Goal: Information Seeking & Learning: Learn about a topic

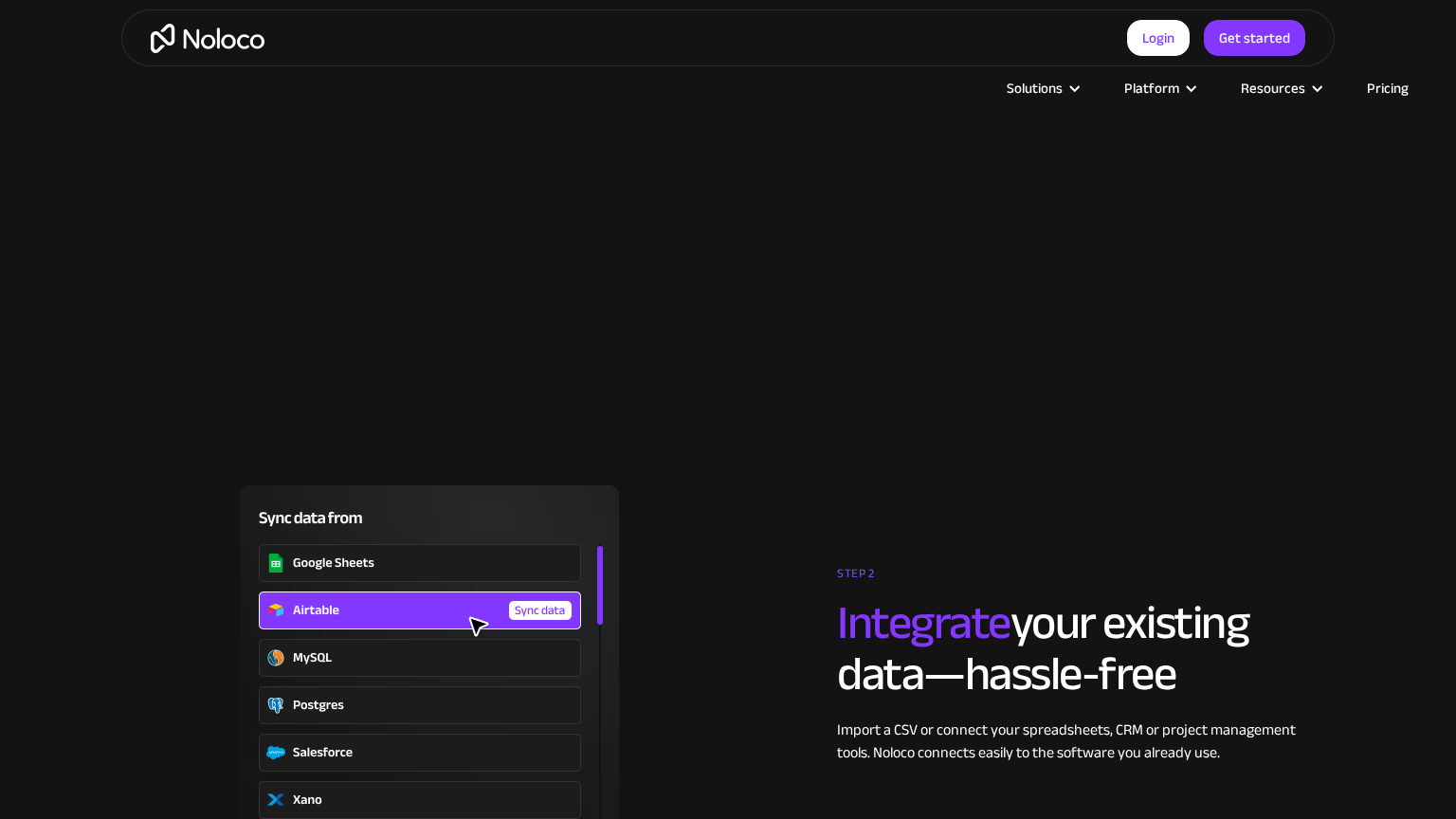
scroll to position [2800, 0]
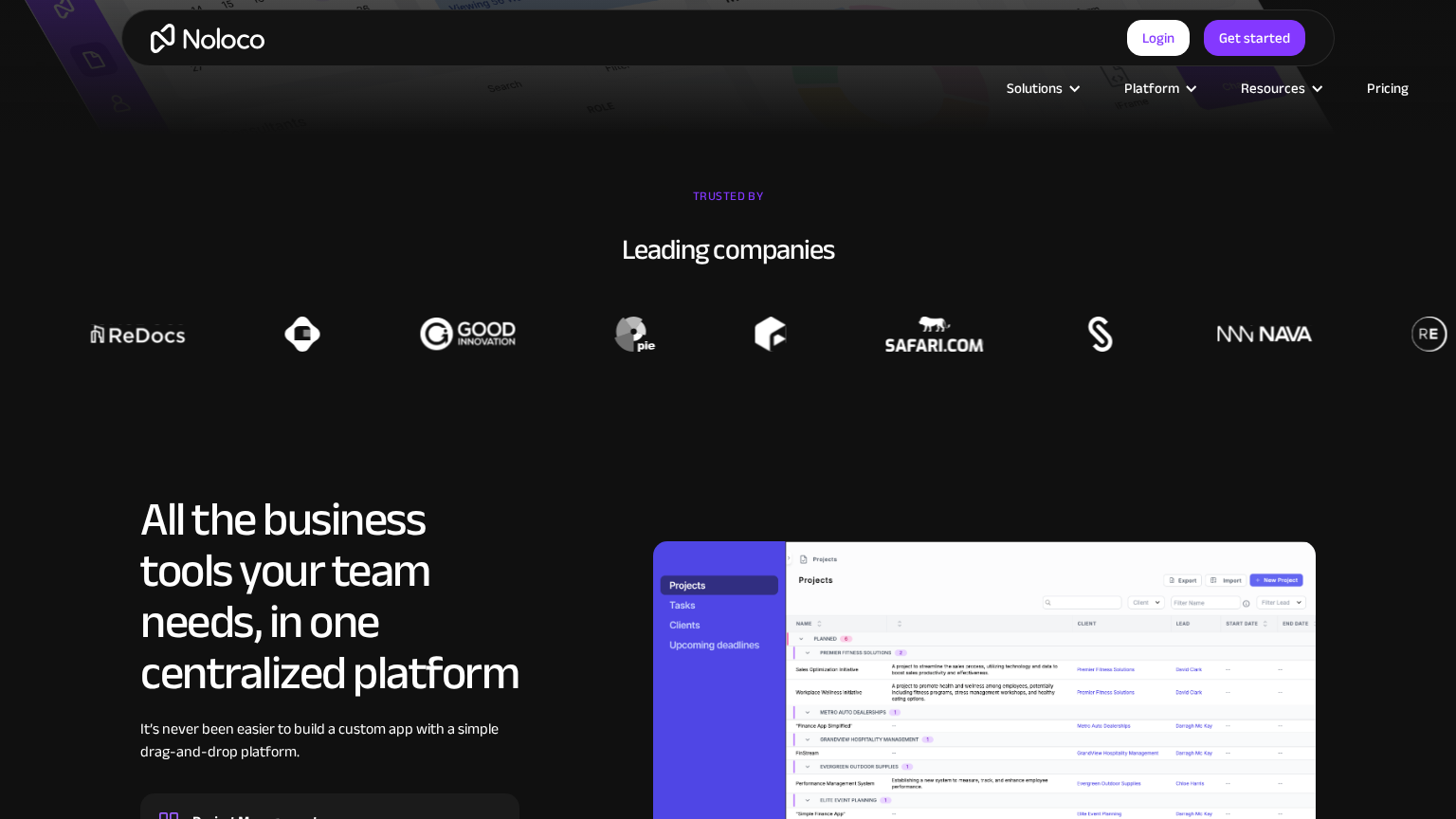
scroll to position [2000, 0]
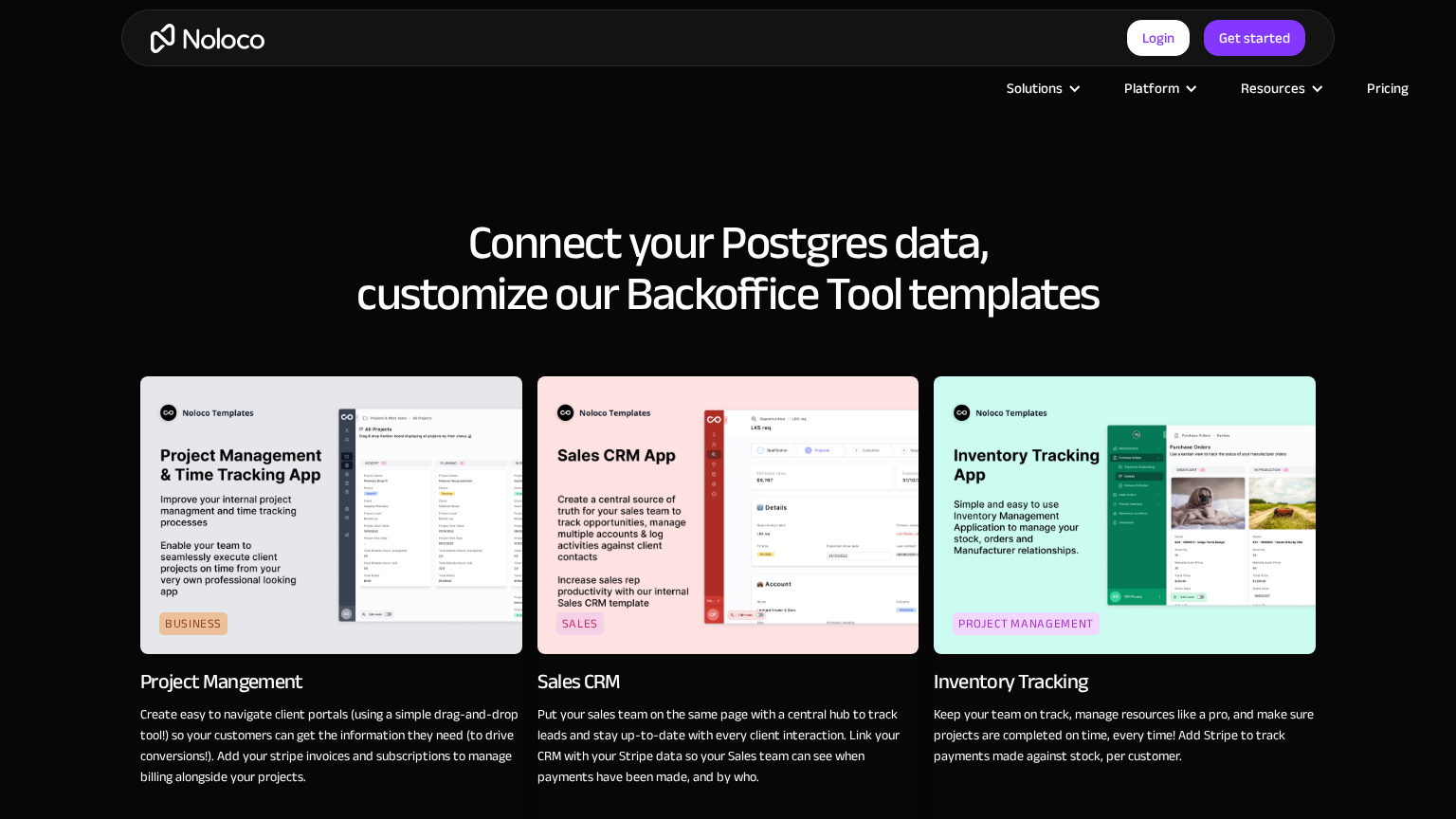
scroll to position [2699, 0]
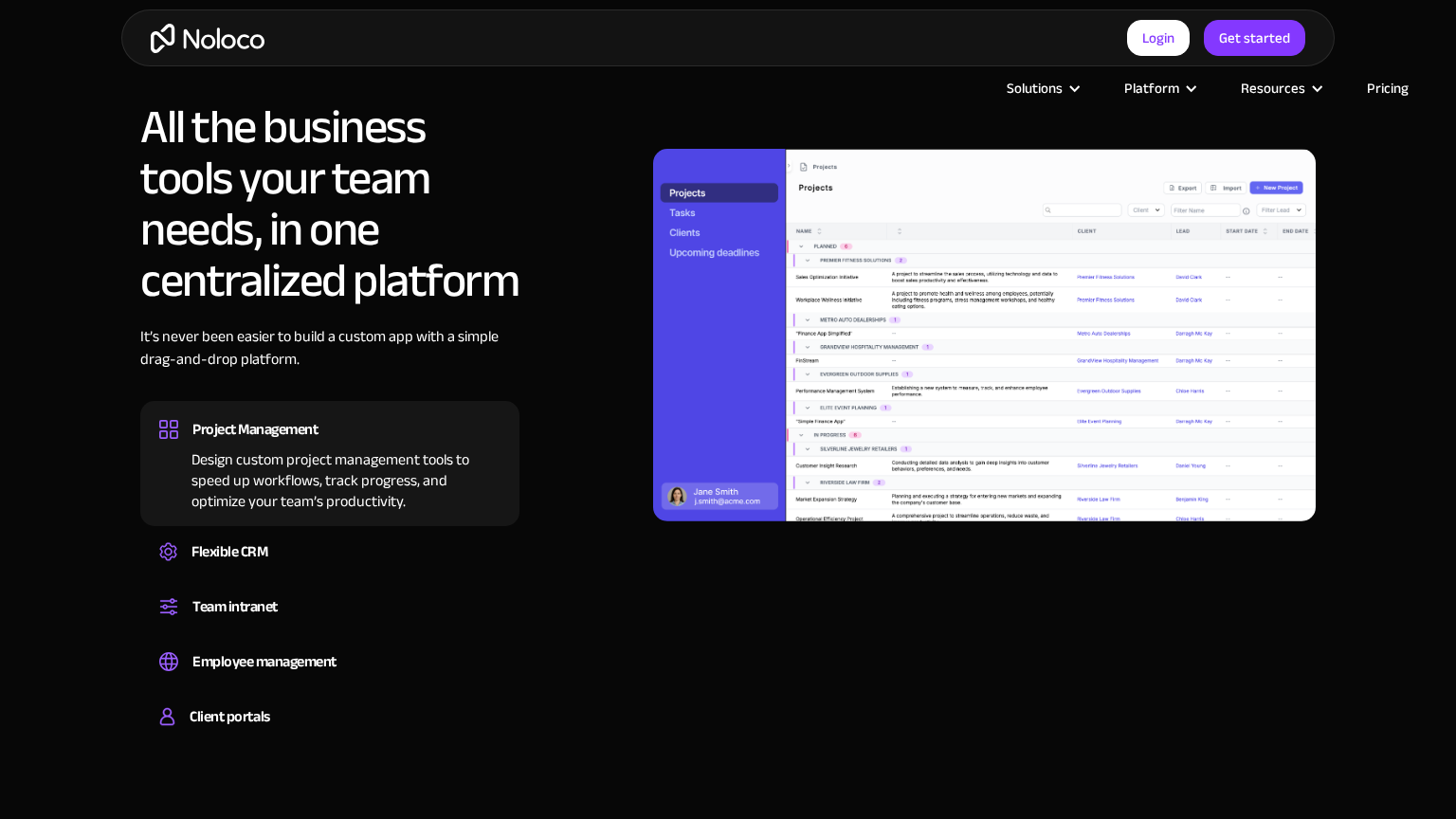
scroll to position [2008, 0]
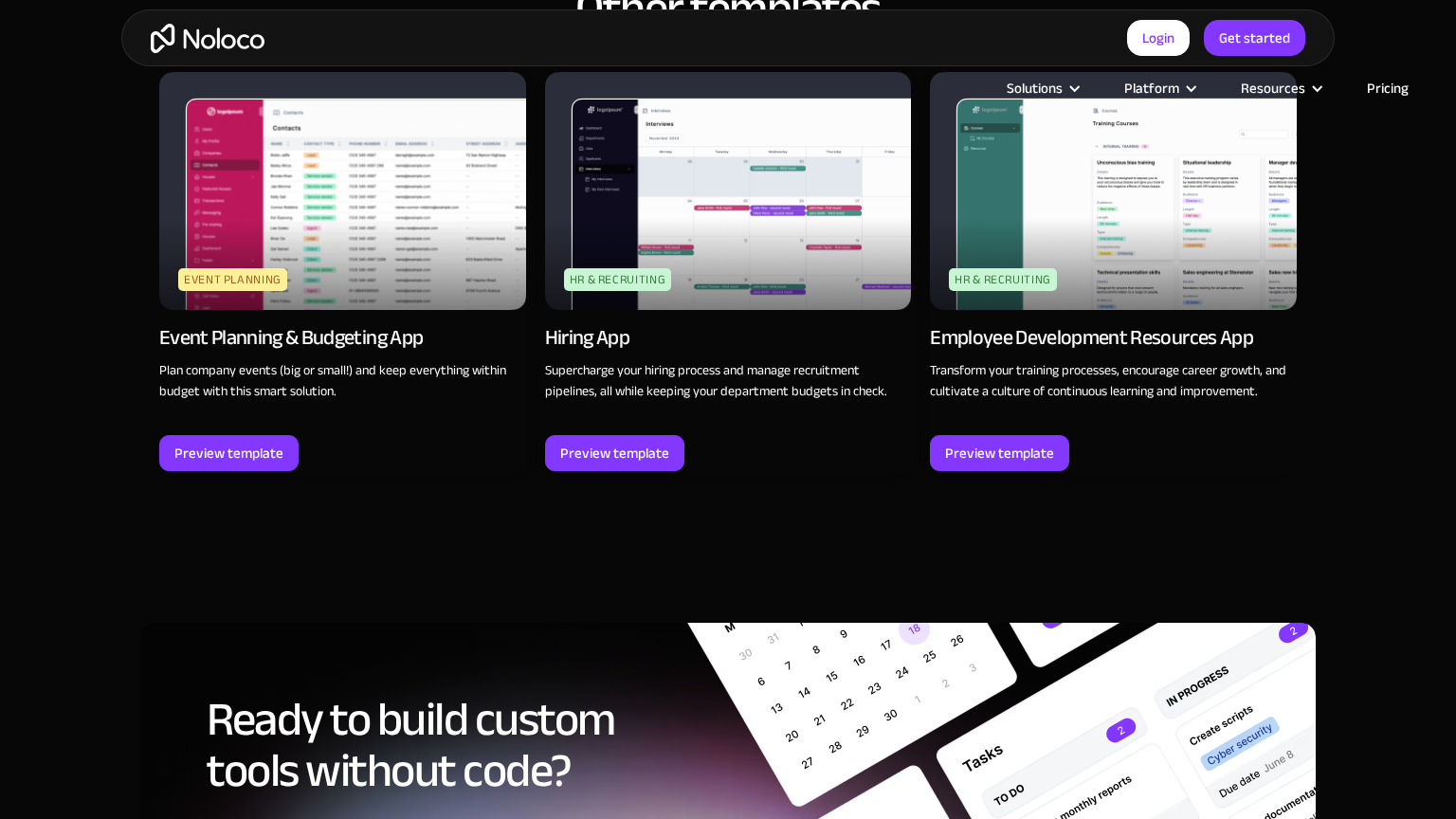
scroll to position [2707, 0]
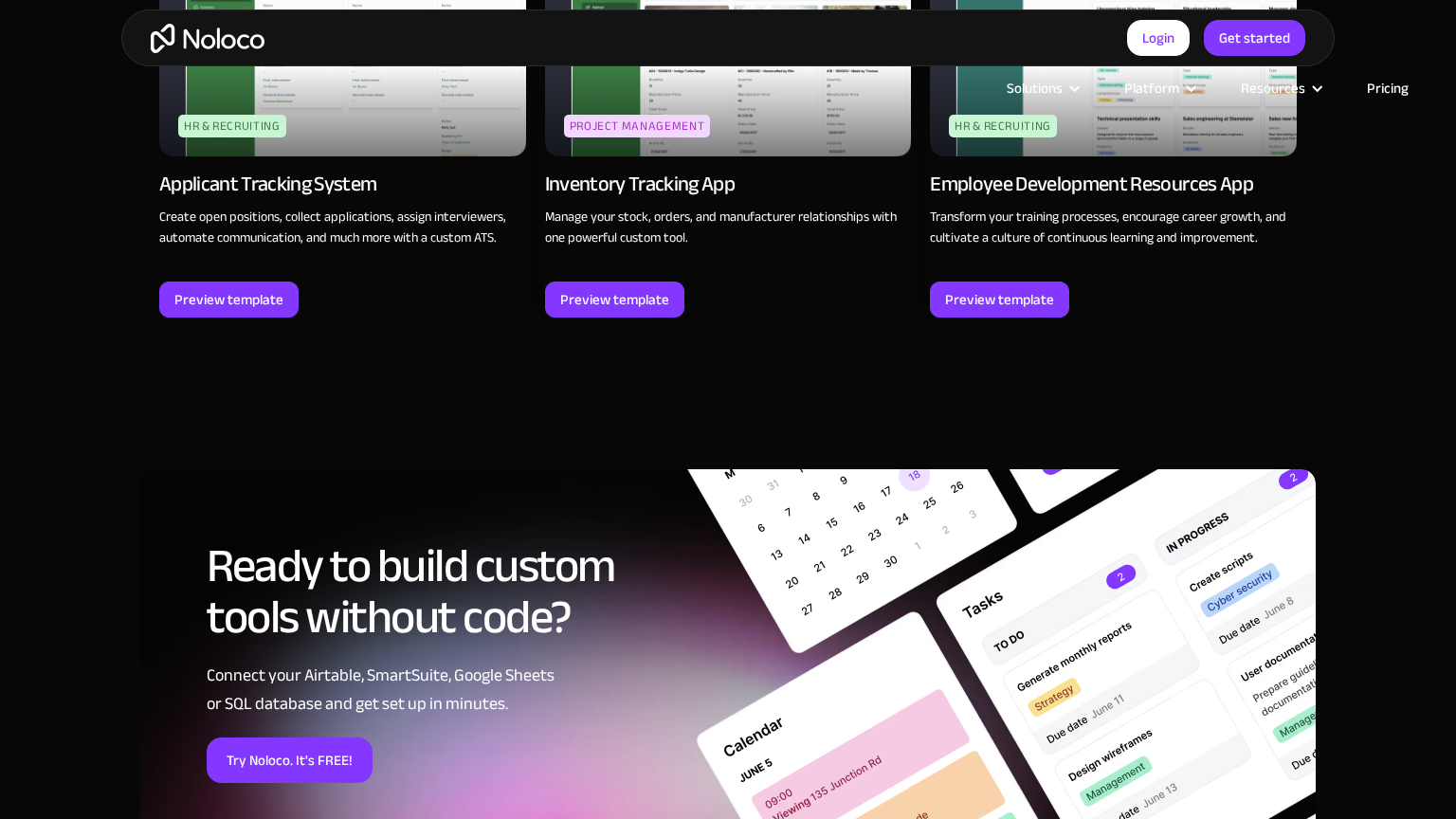
scroll to position [2707, 0]
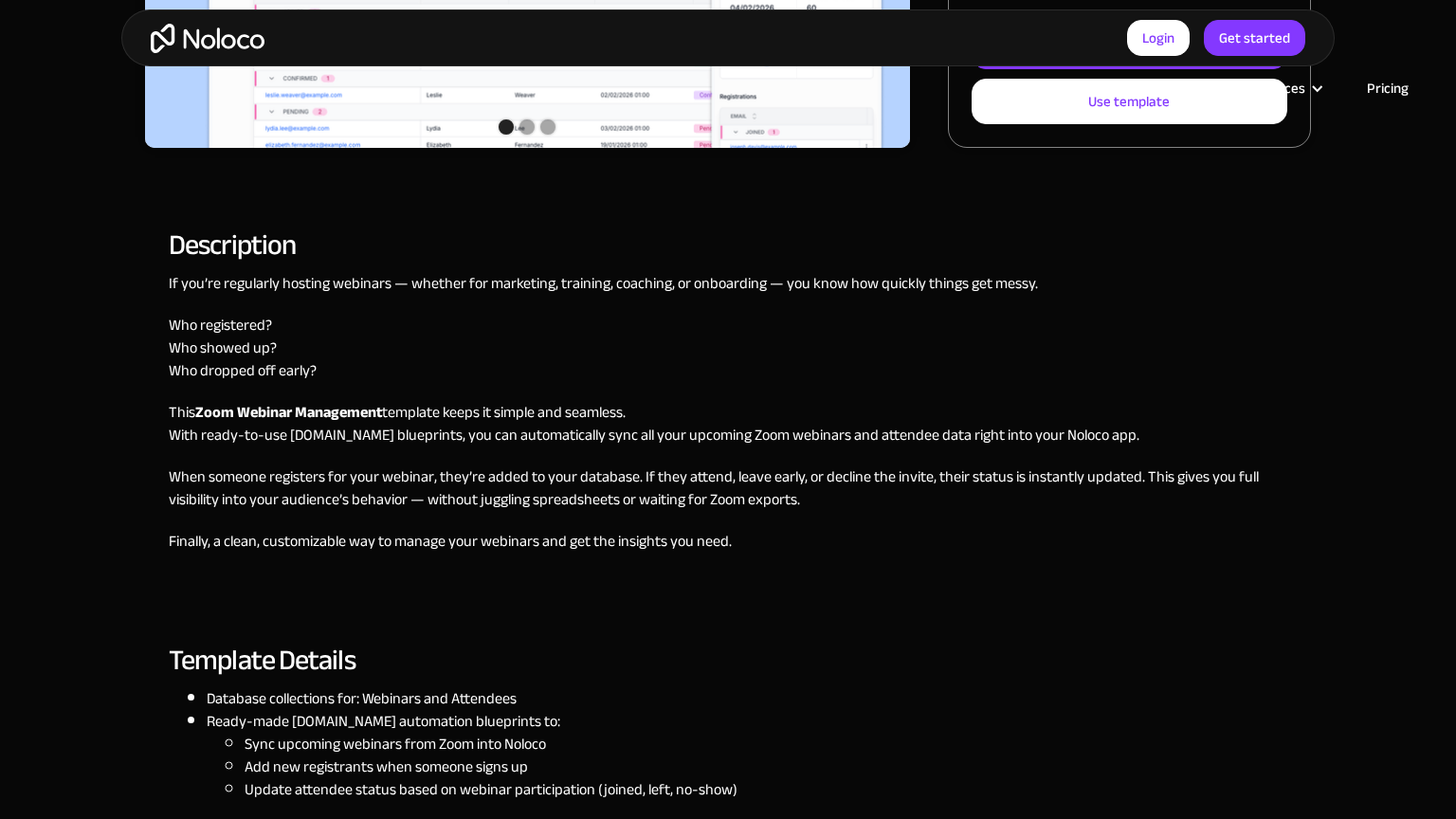
scroll to position [1299, 0]
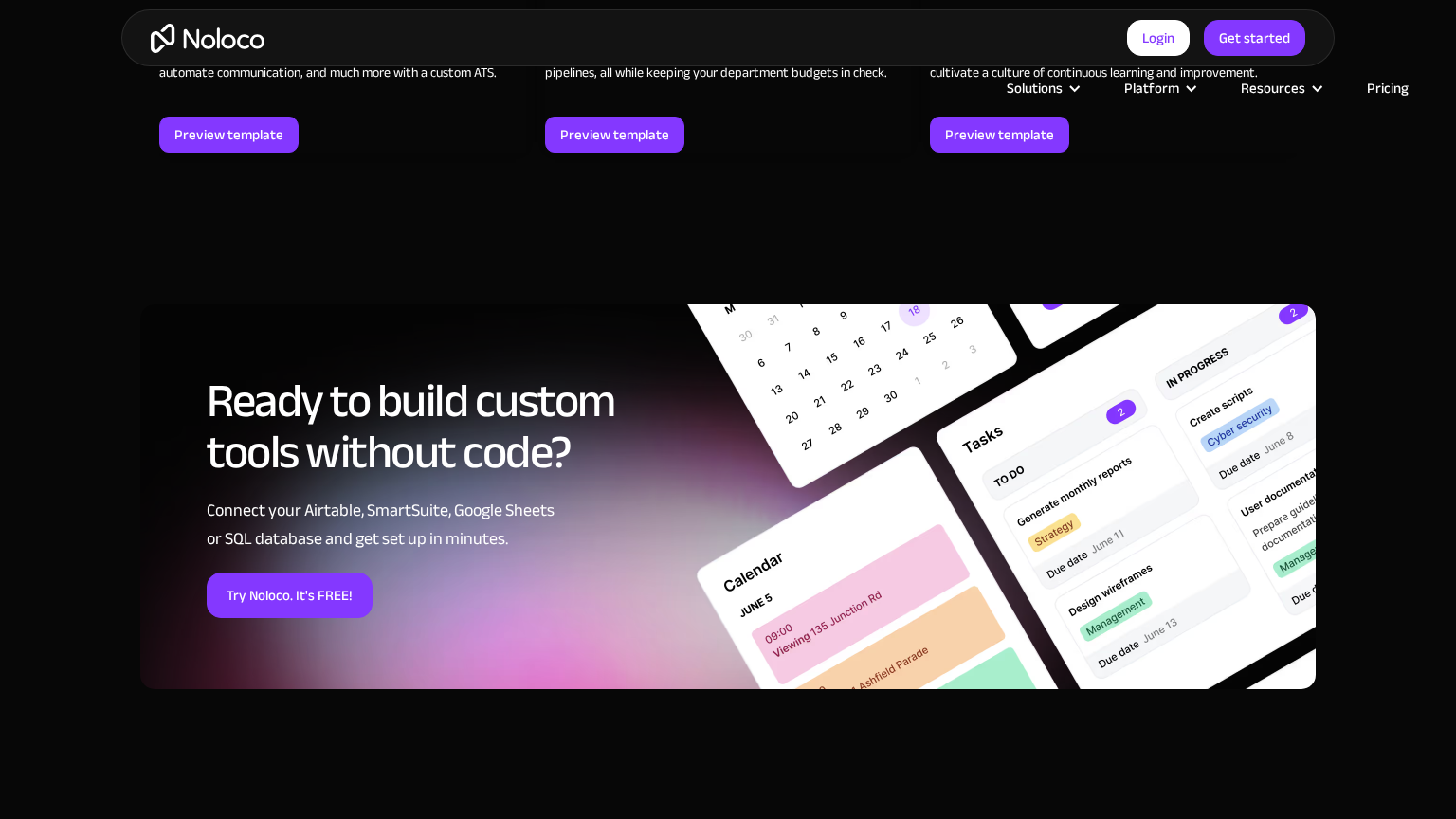
scroll to position [2707, 0]
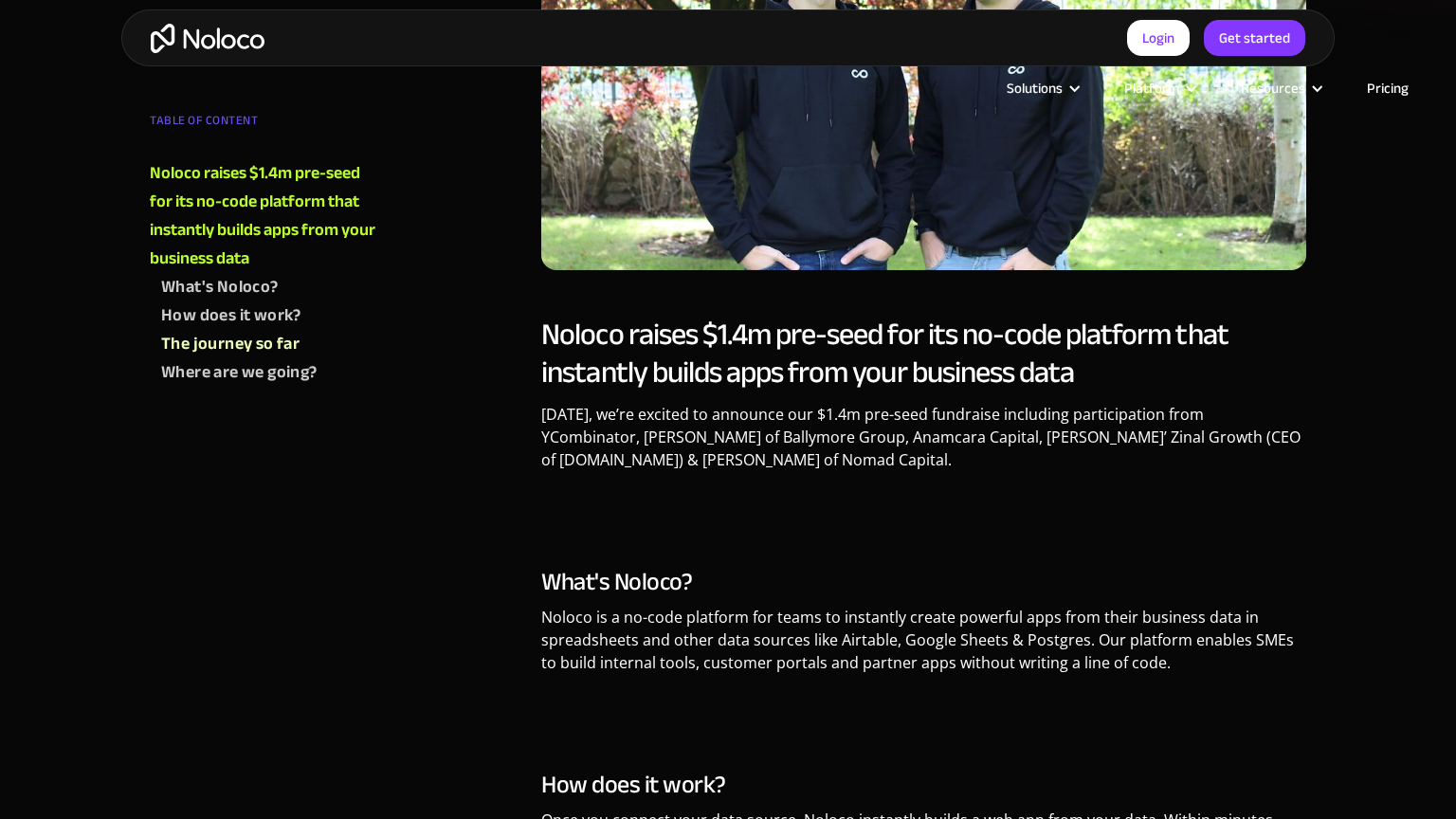
scroll to position [1304, 0]
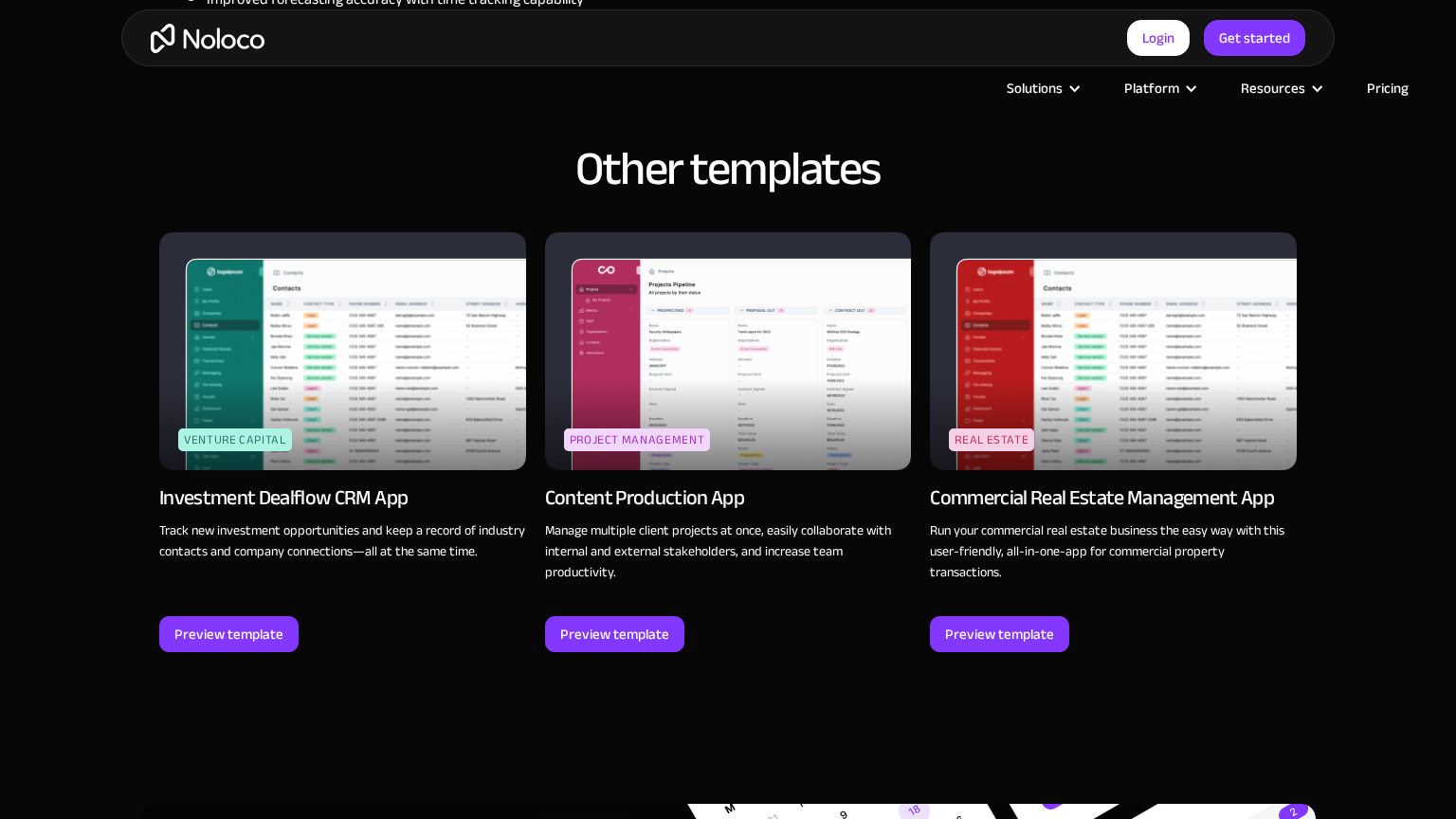
scroll to position [2710, 0]
